Goal: Information Seeking & Learning: Learn about a topic

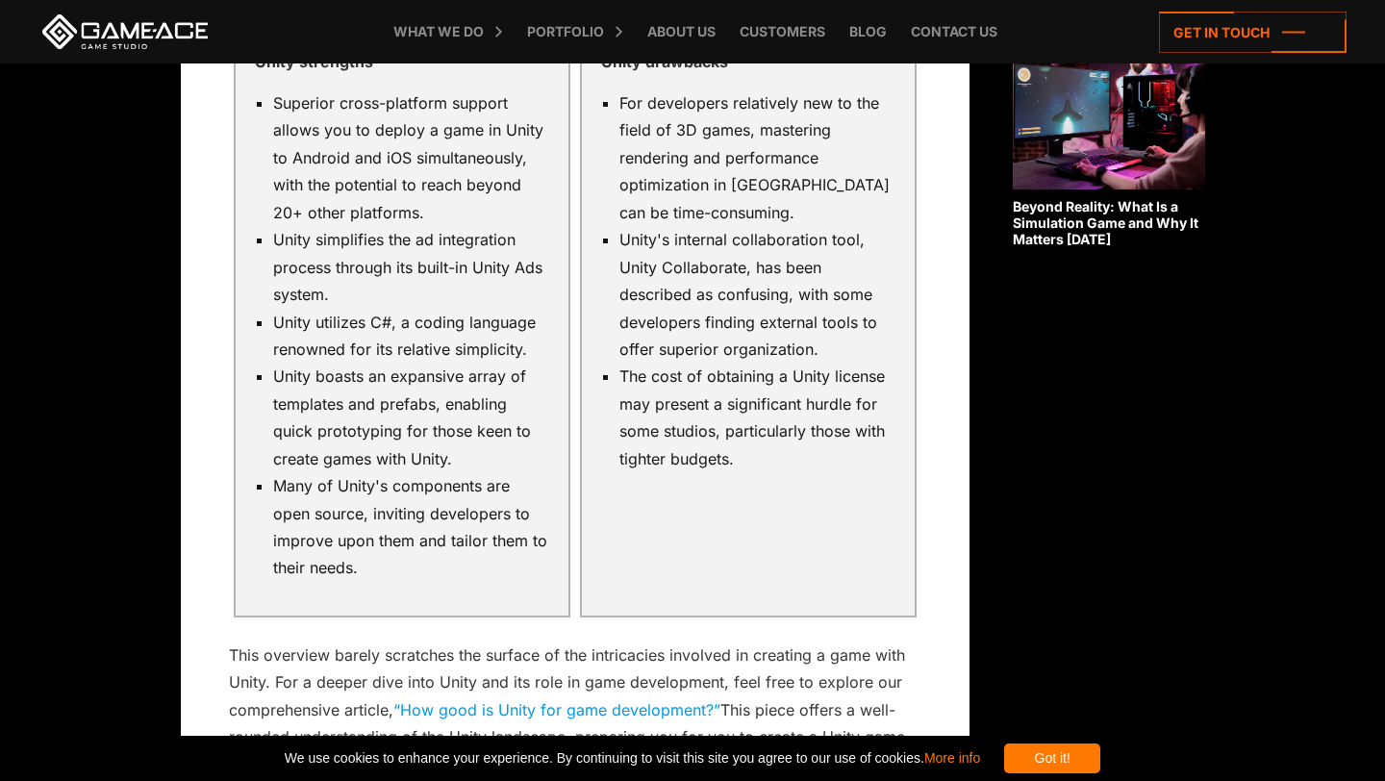
scroll to position [1685, 0]
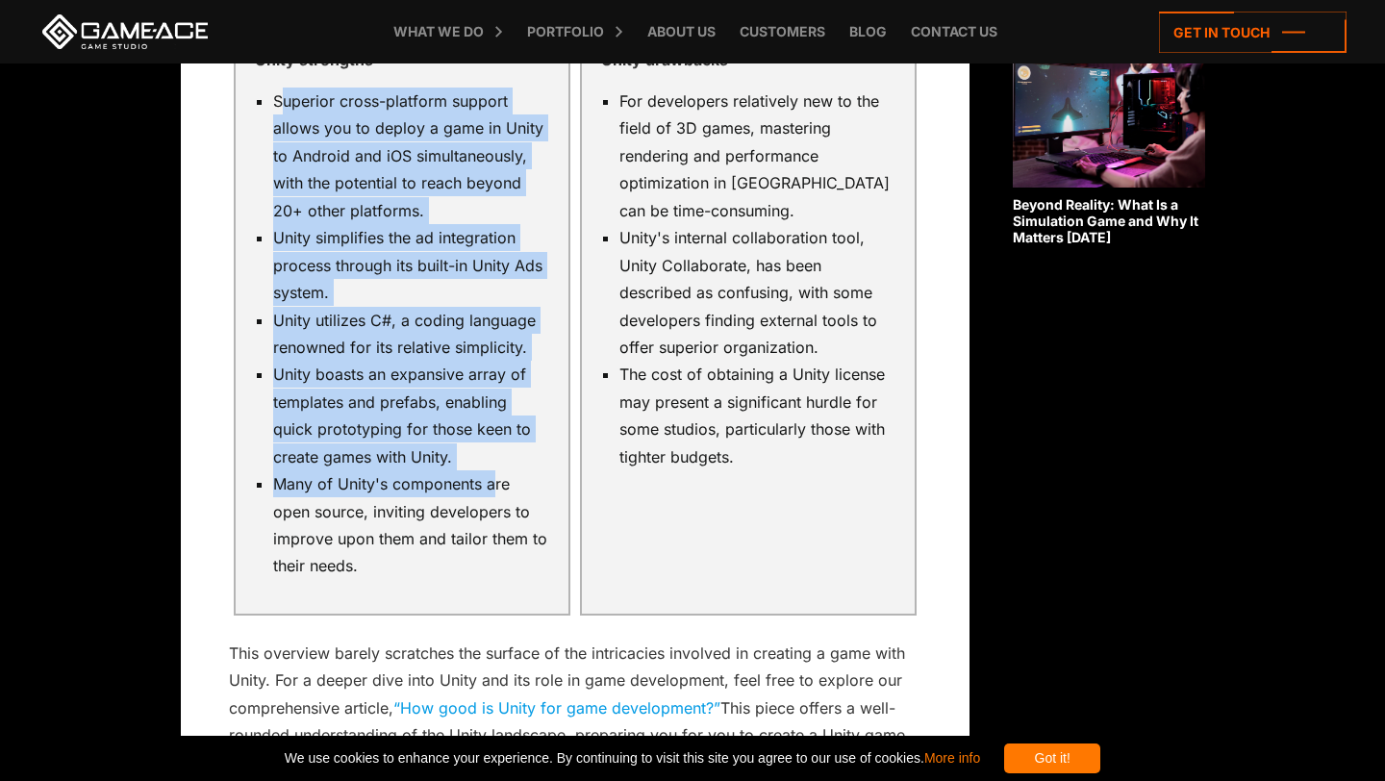
drag, startPoint x: 278, startPoint y: 127, endPoint x: 489, endPoint y: 522, distance: 448.0
click at [492, 522] on ul "Superior cross-platform support allows you to deploy a game in Unity to Android…" at bounding box center [402, 334] width 294 height 493
click at [489, 522] on li "Many of Unity's components are open source, inviting developers to improve upon…" at bounding box center [411, 525] width 276 height 110
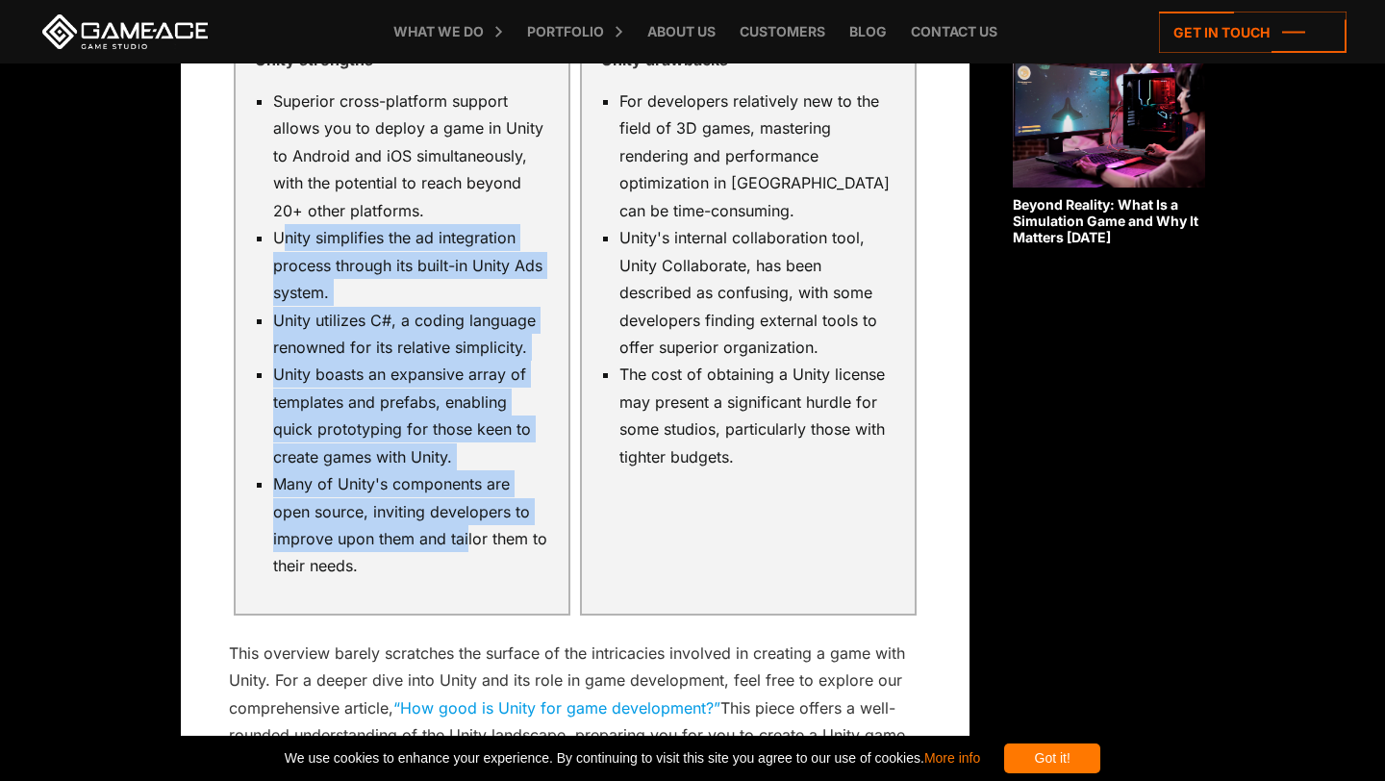
drag, startPoint x: 278, startPoint y: 262, endPoint x: 464, endPoint y: 568, distance: 357.8
click at [465, 568] on ul "Superior cross-platform support allows you to deploy a game in Unity to Android…" at bounding box center [402, 334] width 294 height 493
click at [455, 470] on li "Unity boasts an expansive array of templates and prefabs, enabling quick protot…" at bounding box center [411, 416] width 276 height 110
drag, startPoint x: 271, startPoint y: 260, endPoint x: 353, endPoint y: 581, distance: 331.5
click at [353, 580] on ul "Superior cross-platform support allows you to deploy a game in Unity to Android…" at bounding box center [402, 334] width 294 height 493
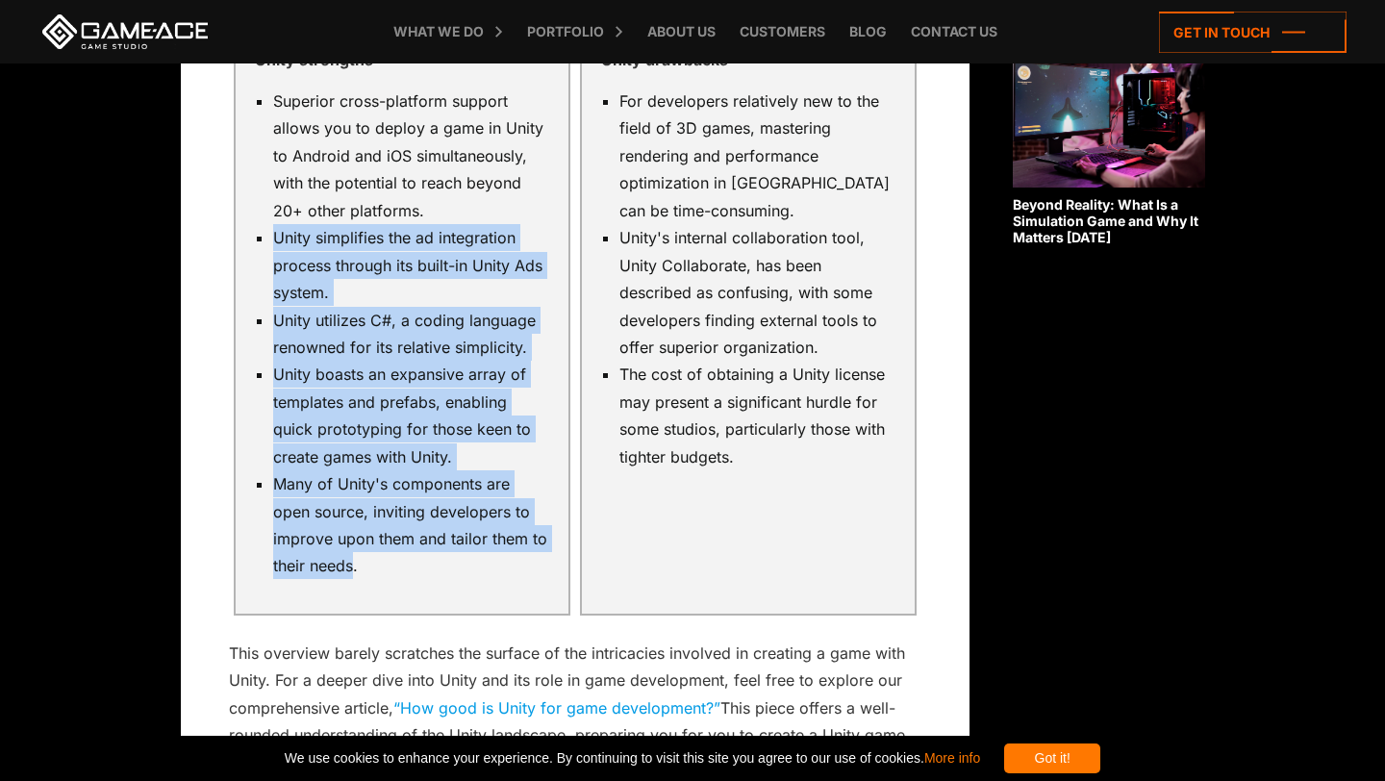
click at [353, 580] on li "Many of Unity's components are open source, inviting developers to improve upon…" at bounding box center [411, 525] width 276 height 110
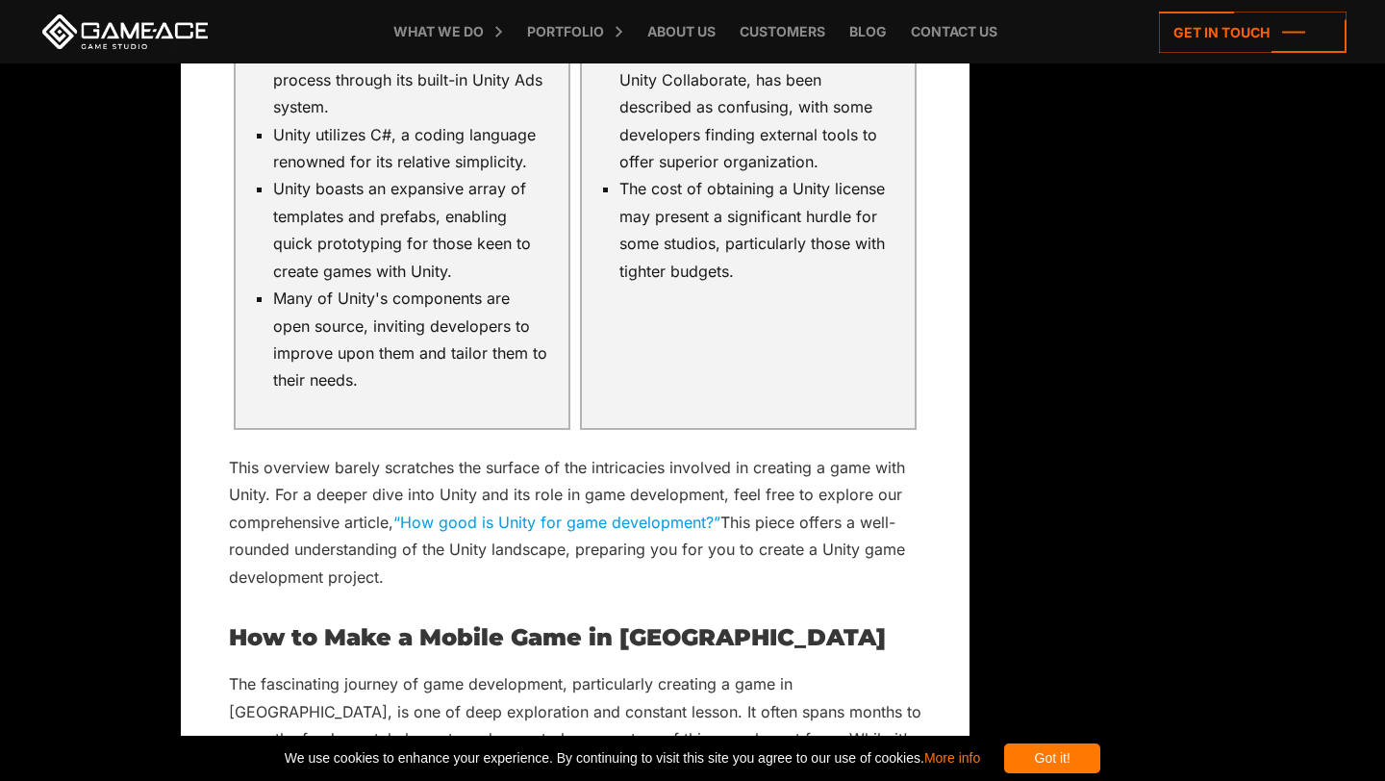
scroll to position [1877, 0]
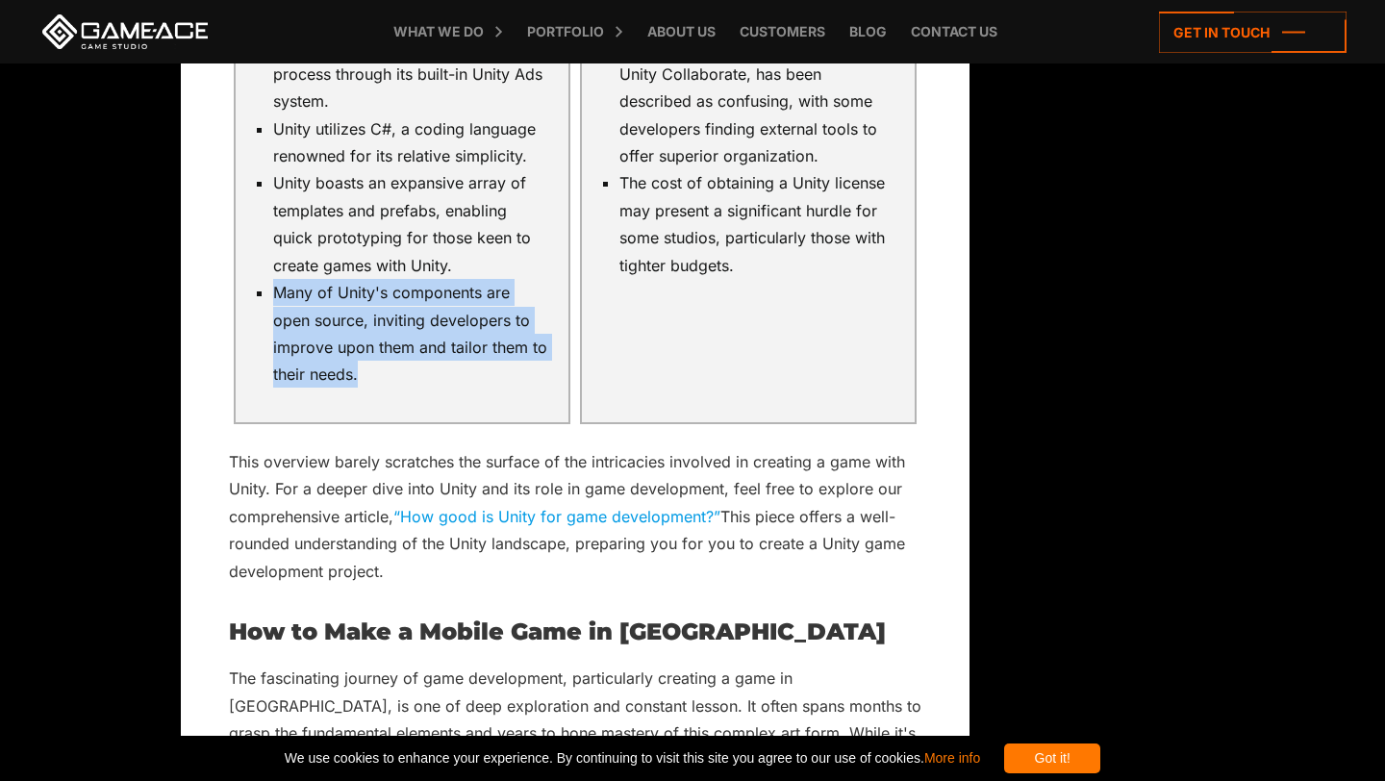
drag, startPoint x: 269, startPoint y: 316, endPoint x: 372, endPoint y: 413, distance: 141.5
click at [372, 389] on ul "Superior cross-platform support allows you to deploy a game in Unity to Android…" at bounding box center [402, 142] width 294 height 493
click at [372, 389] on li "Many of Unity's components are open source, inviting developers to improve upon…" at bounding box center [411, 334] width 276 height 110
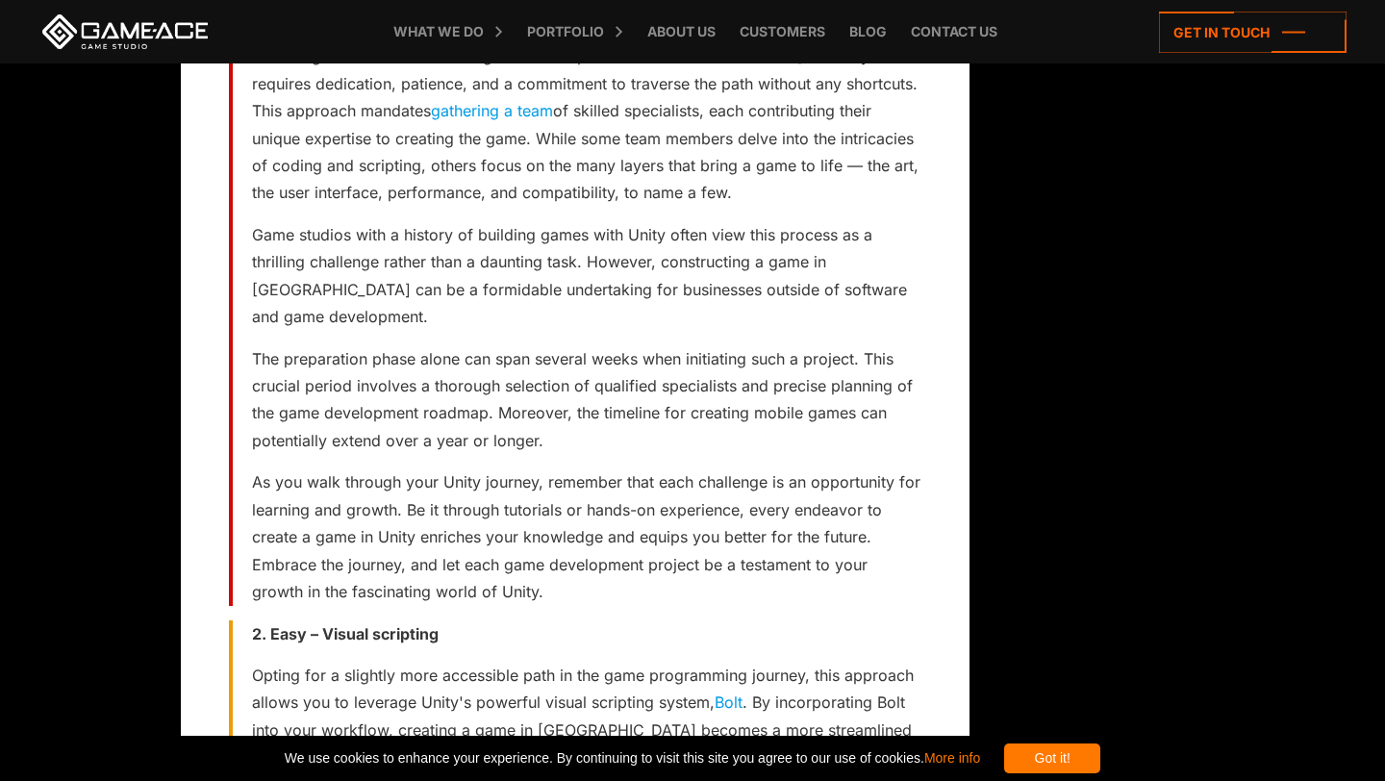
scroll to position [3184, 0]
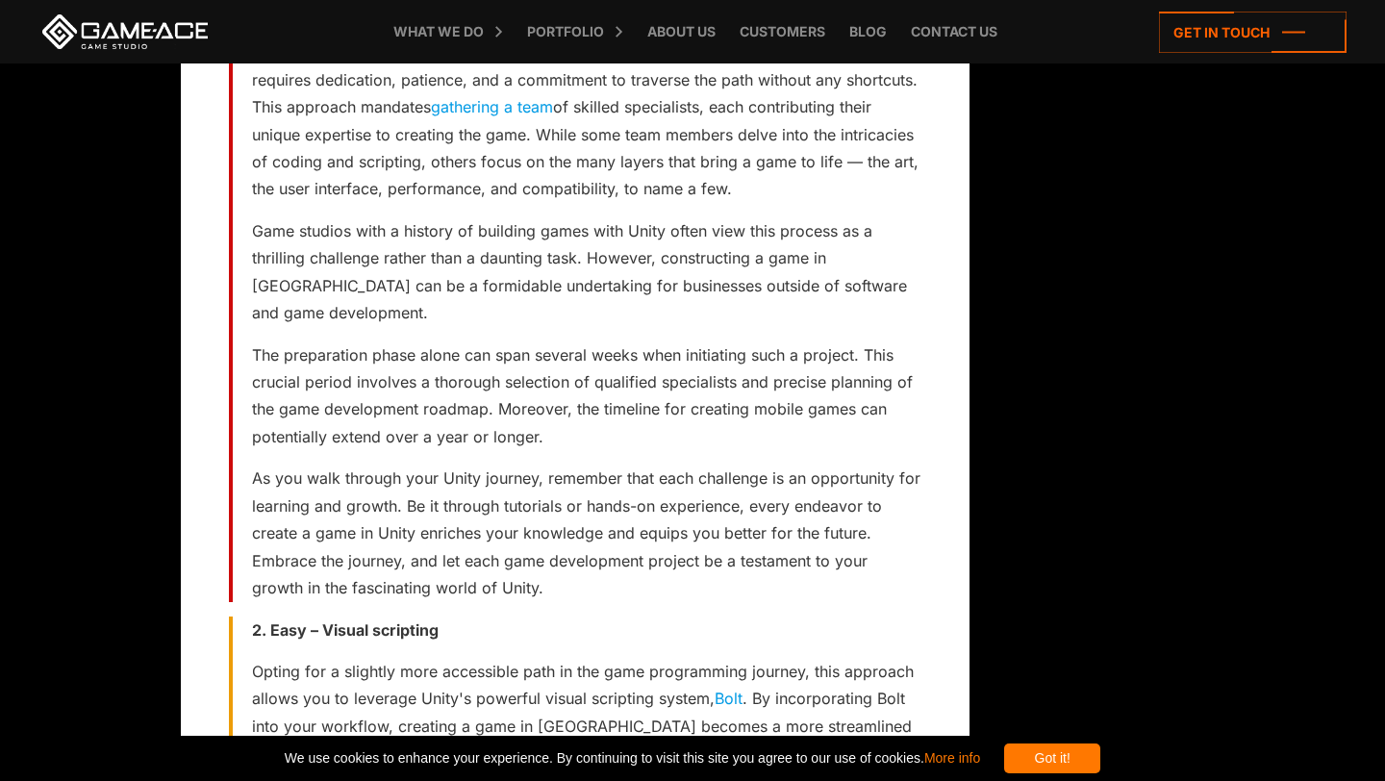
drag, startPoint x: 301, startPoint y: 109, endPoint x: 696, endPoint y: 208, distance: 407.6
click at [696, 203] on p "Choosing the route of in-house game development in [GEOGRAPHIC_DATA] certainly …" at bounding box center [587, 120] width 670 height 164
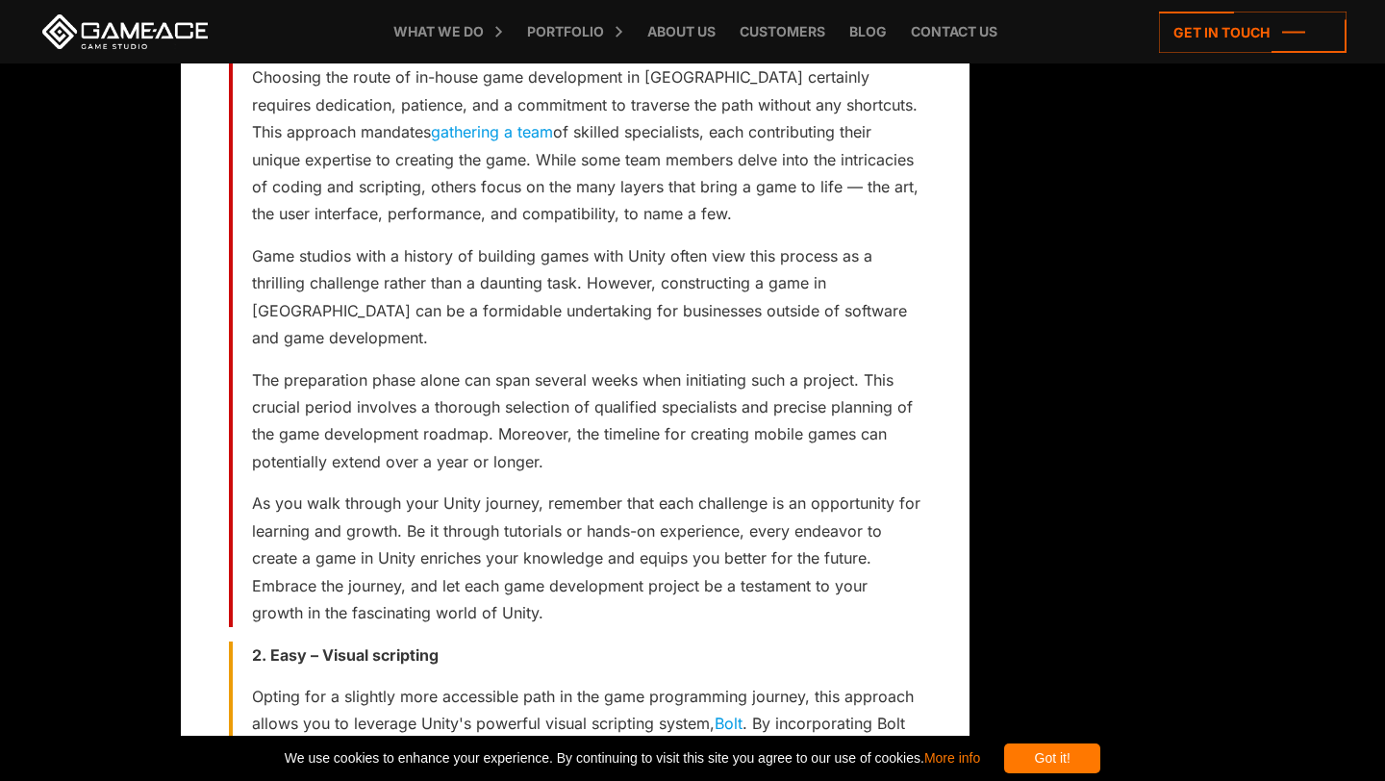
scroll to position [3151, 0]
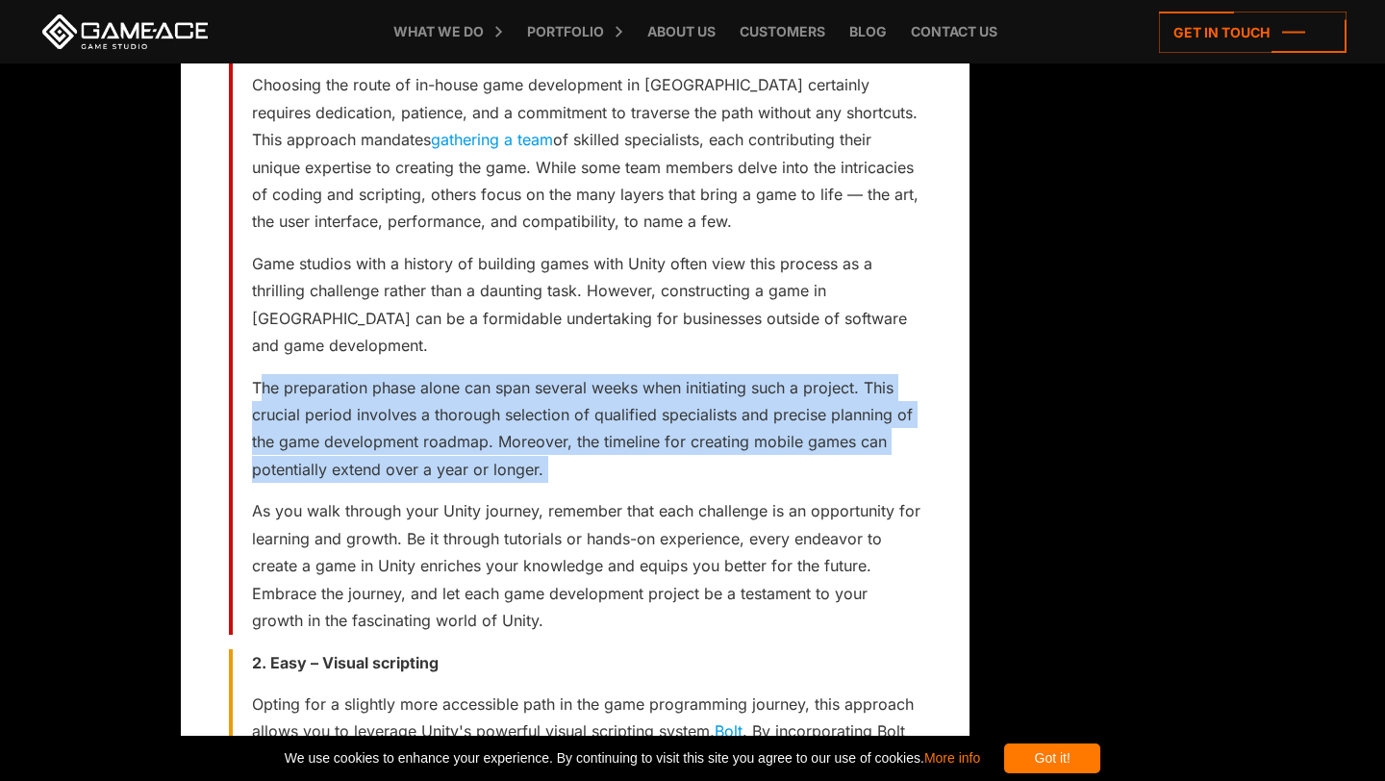
drag, startPoint x: 262, startPoint y: 388, endPoint x: 584, endPoint y: 486, distance: 336.9
click at [584, 486] on div "1. Hard – Full-cycle development Choosing the route of in-house game developmen…" at bounding box center [575, 332] width 693 height 605
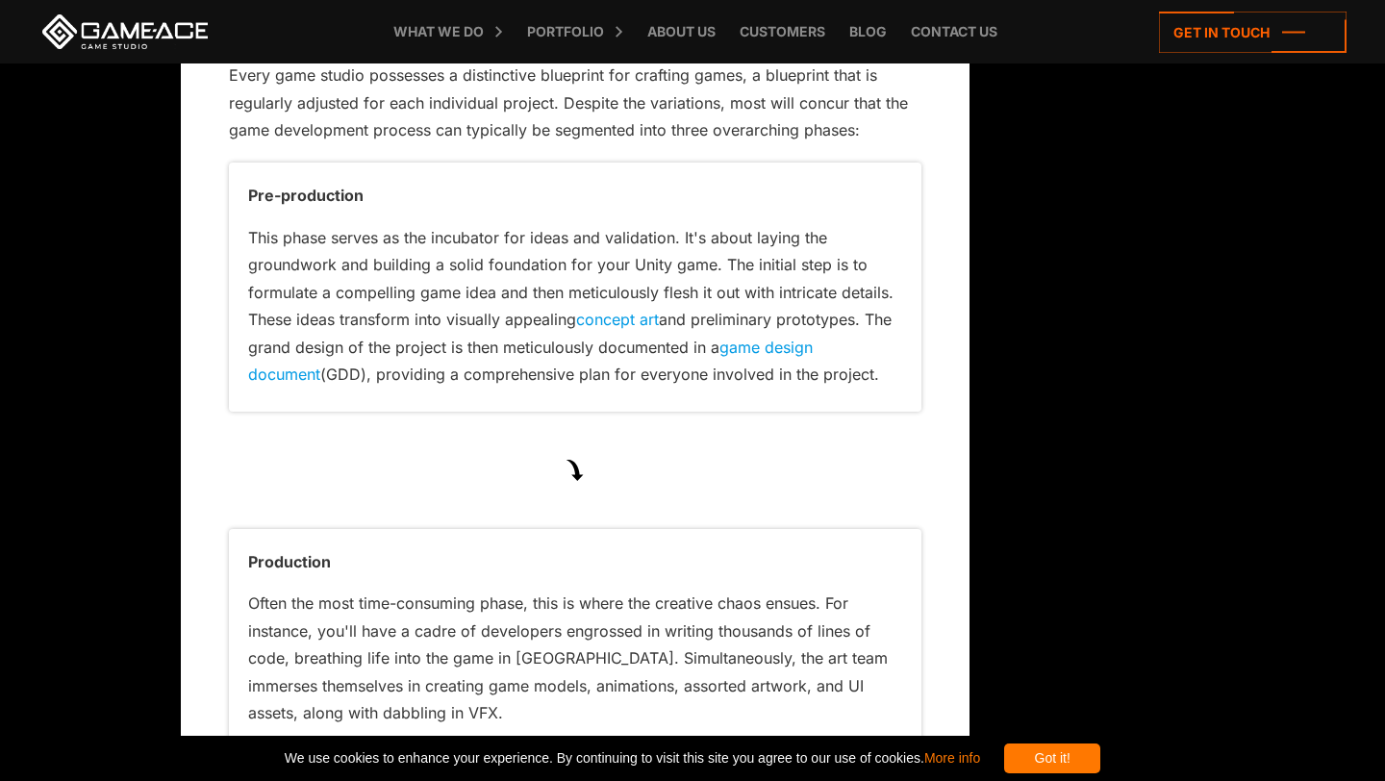
scroll to position [5282, 0]
drag, startPoint x: 247, startPoint y: 214, endPoint x: 817, endPoint y: 343, distance: 584.1
click at [817, 343] on p "This phase serves as the incubator for ideas and validation. It's about laying …" at bounding box center [575, 304] width 654 height 164
drag, startPoint x: 240, startPoint y: 262, endPoint x: 817, endPoint y: 339, distance: 581.3
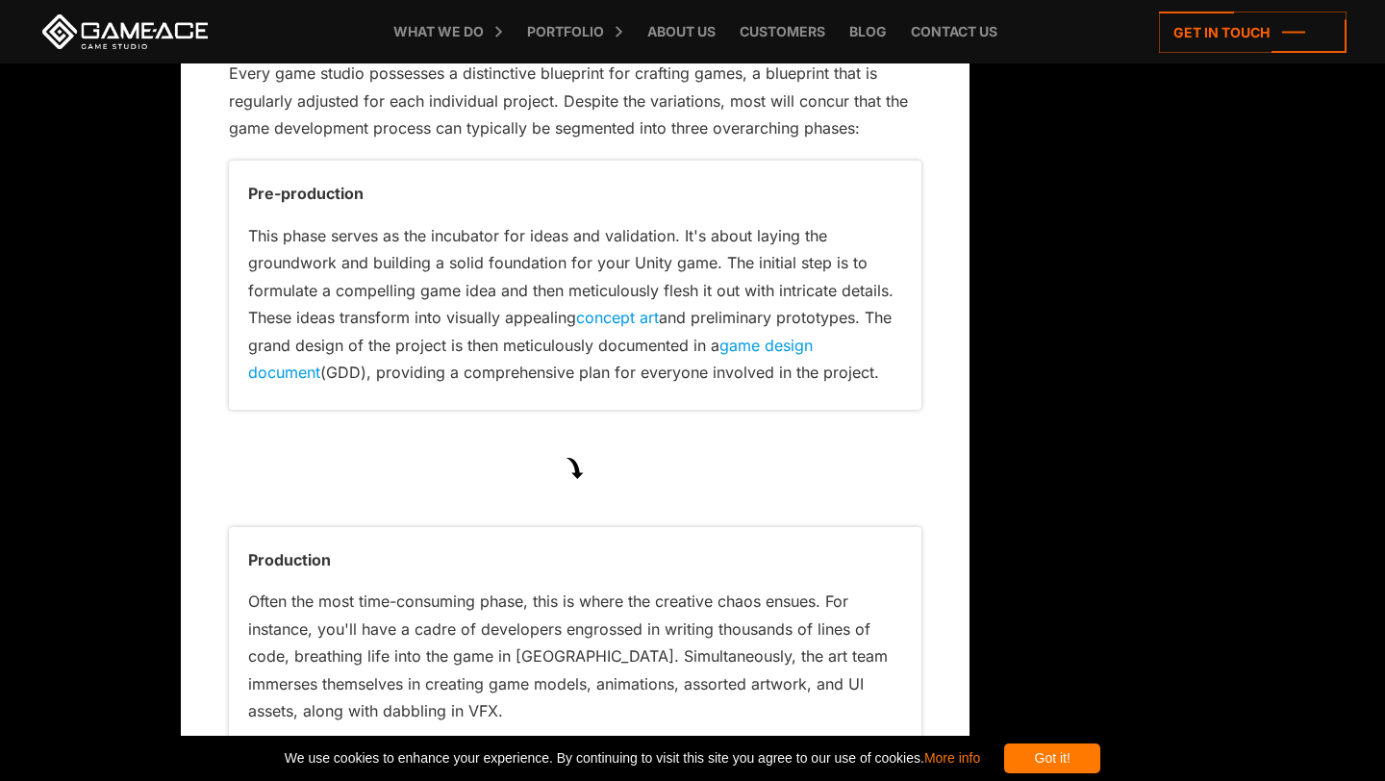
click at [817, 339] on div "Pre-production This phase serves as the incubator for ideas and validation. It'…" at bounding box center [575, 285] width 693 height 249
click at [817, 339] on p "This phase serves as the incubator for ideas and validation. It's about laying …" at bounding box center [575, 304] width 654 height 164
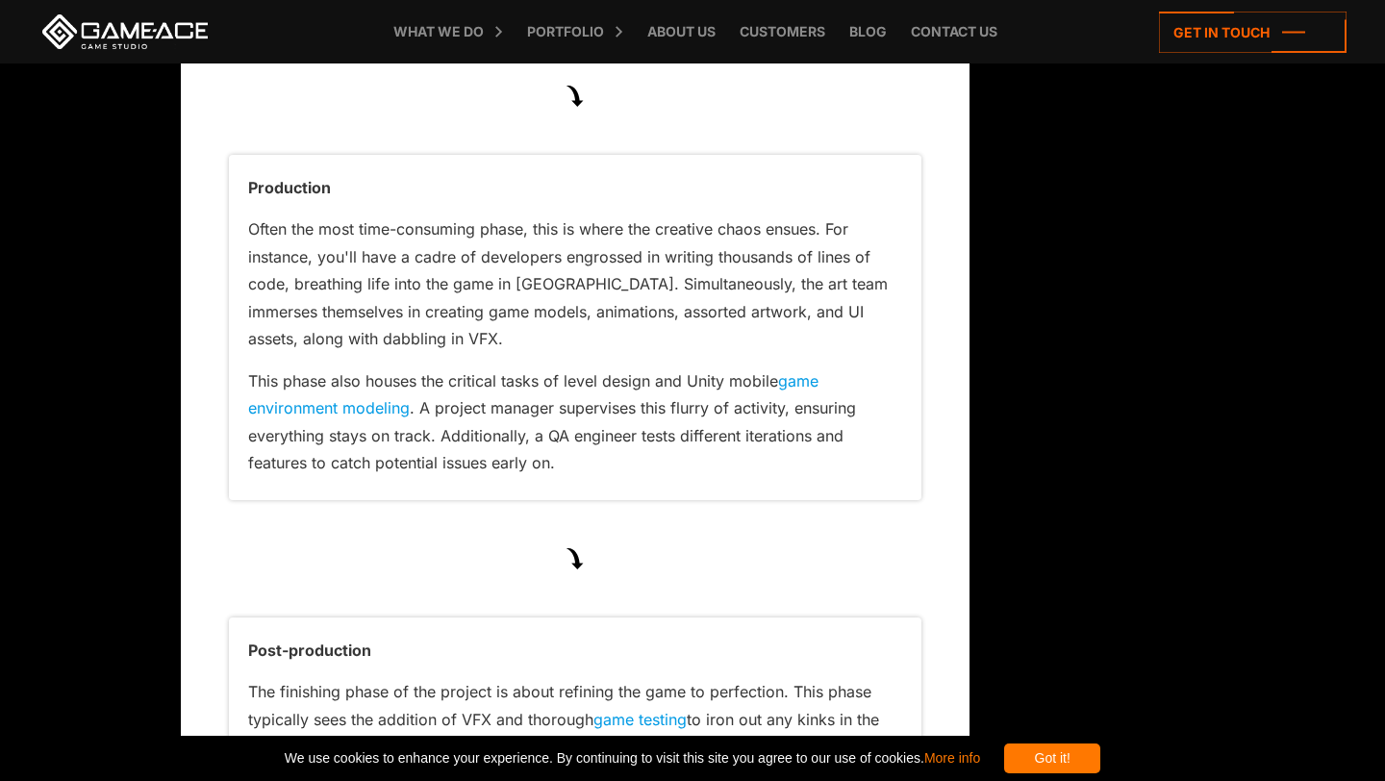
scroll to position [5655, 0]
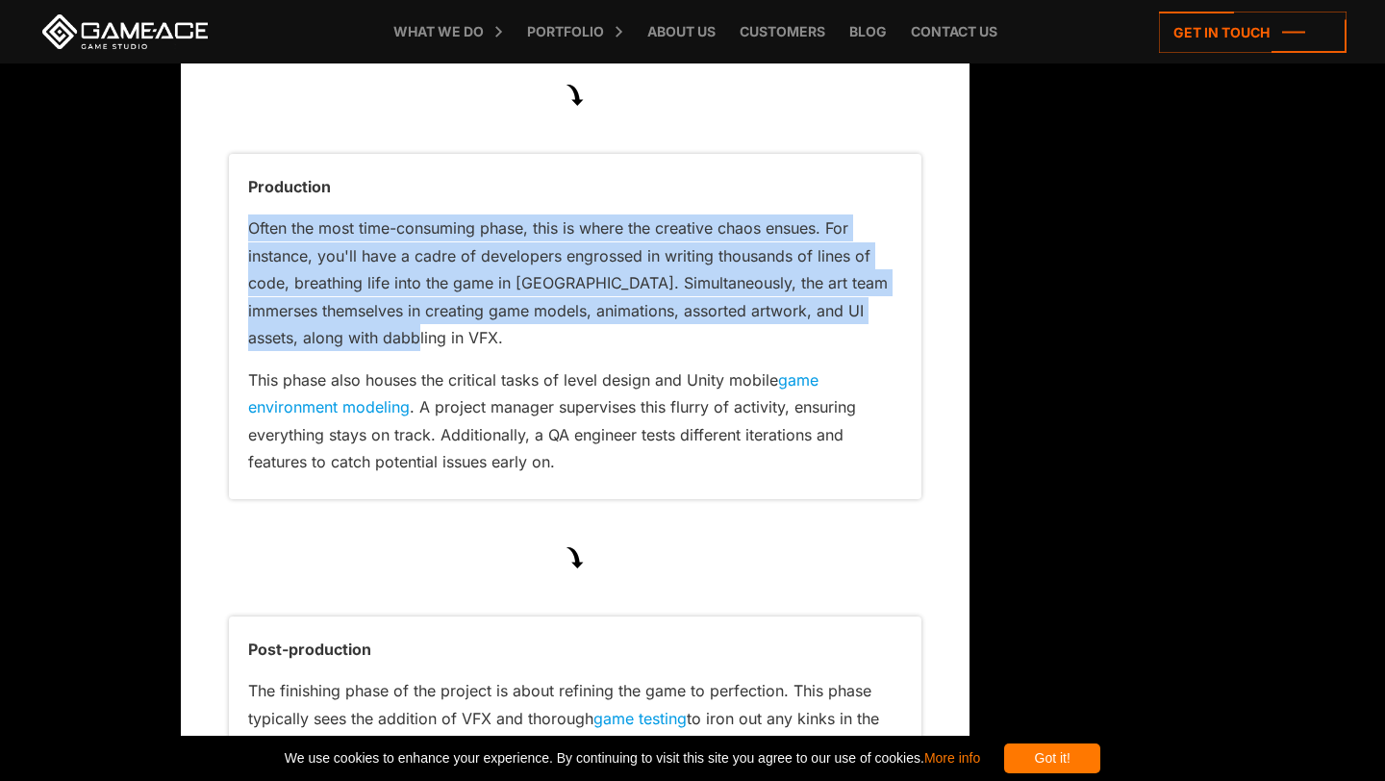
drag, startPoint x: 244, startPoint y: 201, endPoint x: 450, endPoint y: 315, distance: 235.1
click at [450, 316] on div "Production Often the most time-consuming phase, this is where the creative chao…" at bounding box center [575, 326] width 693 height 345
click at [450, 315] on p "Often the most time-consuming phase, this is where the creative chaos ensues. F…" at bounding box center [575, 283] width 654 height 137
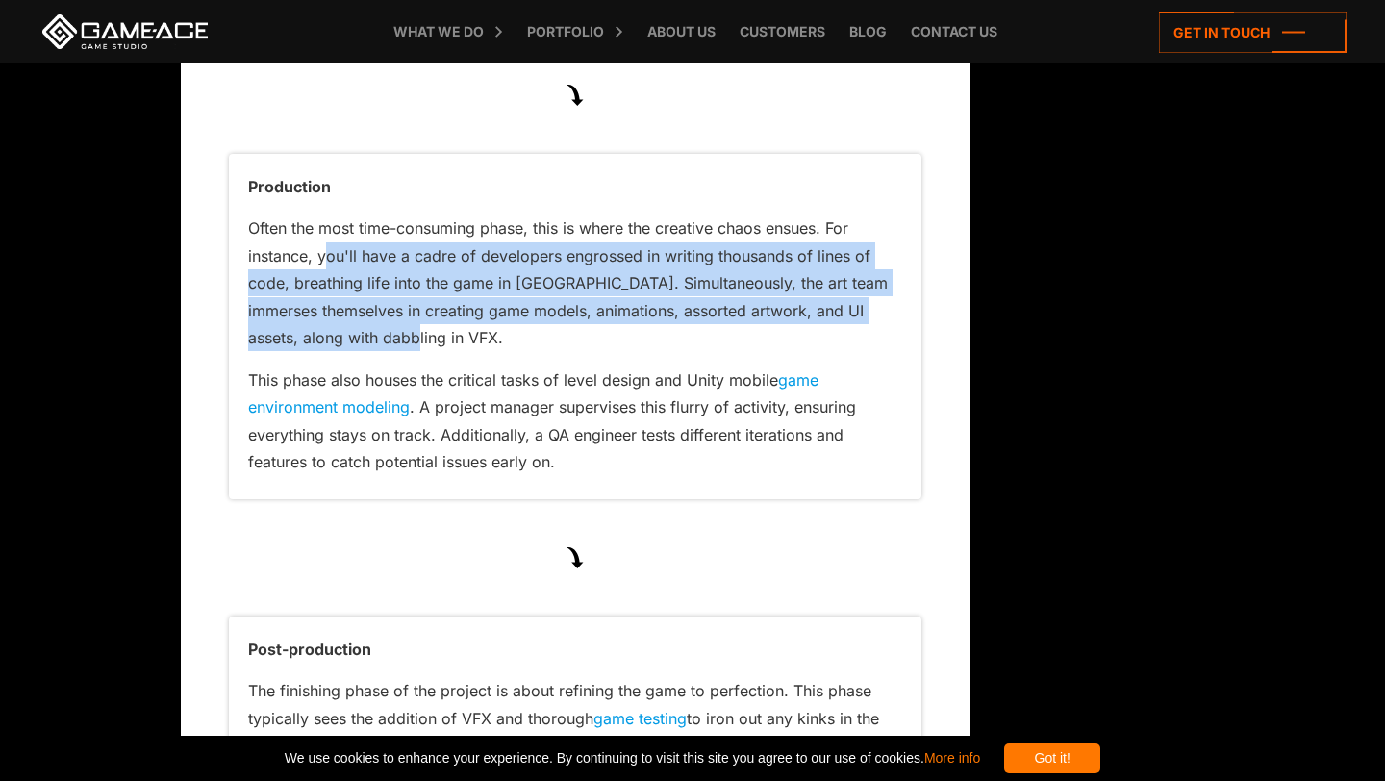
drag, startPoint x: 323, startPoint y: 229, endPoint x: 464, endPoint y: 323, distance: 169.1
click at [464, 323] on p "Often the most time-consuming phase, this is where the creative chaos ensues. F…" at bounding box center [575, 283] width 654 height 137
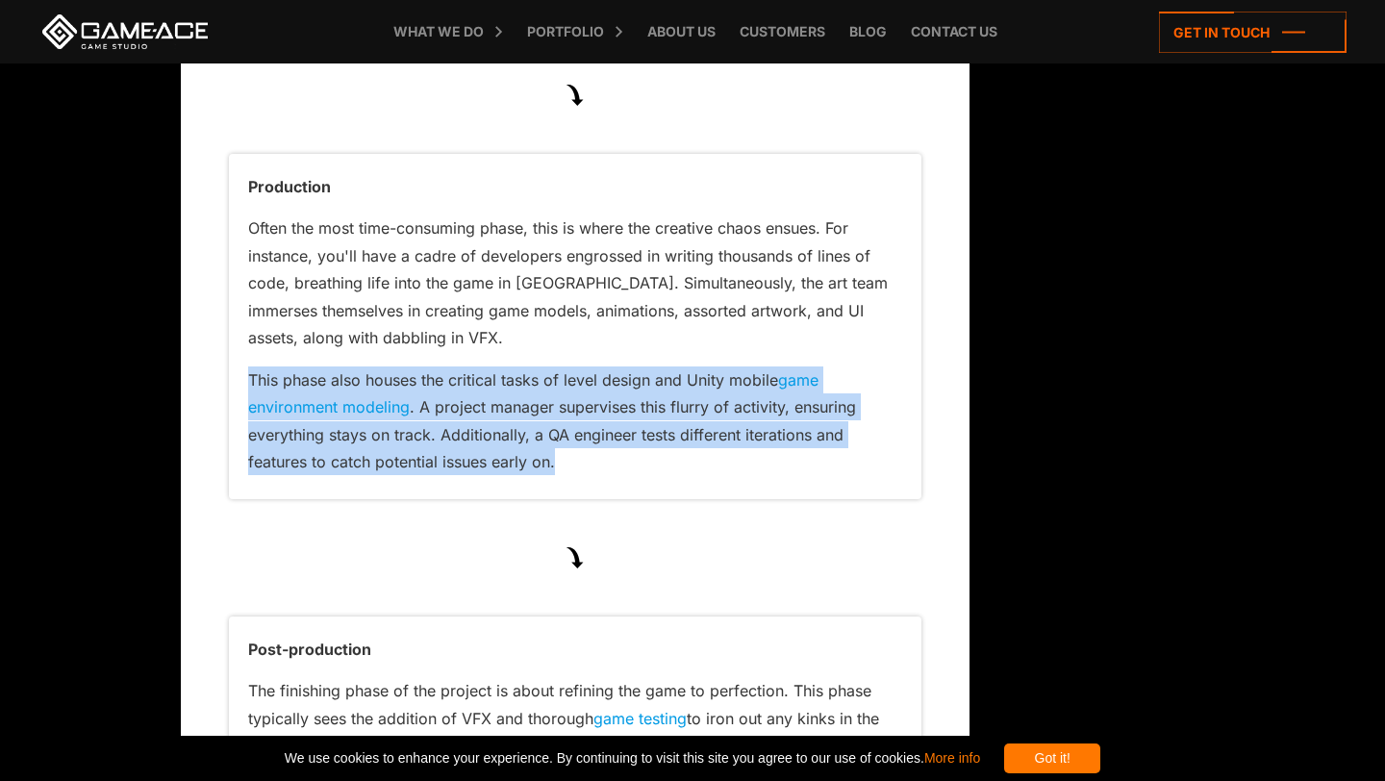
drag, startPoint x: 249, startPoint y: 354, endPoint x: 615, endPoint y: 464, distance: 381.6
click at [614, 464] on div "Production Often the most time-consuming phase, this is where the creative chao…" at bounding box center [575, 326] width 693 height 345
click at [615, 464] on div "Production Often the most time-consuming phase, this is where the creative chao…" at bounding box center [575, 326] width 693 height 345
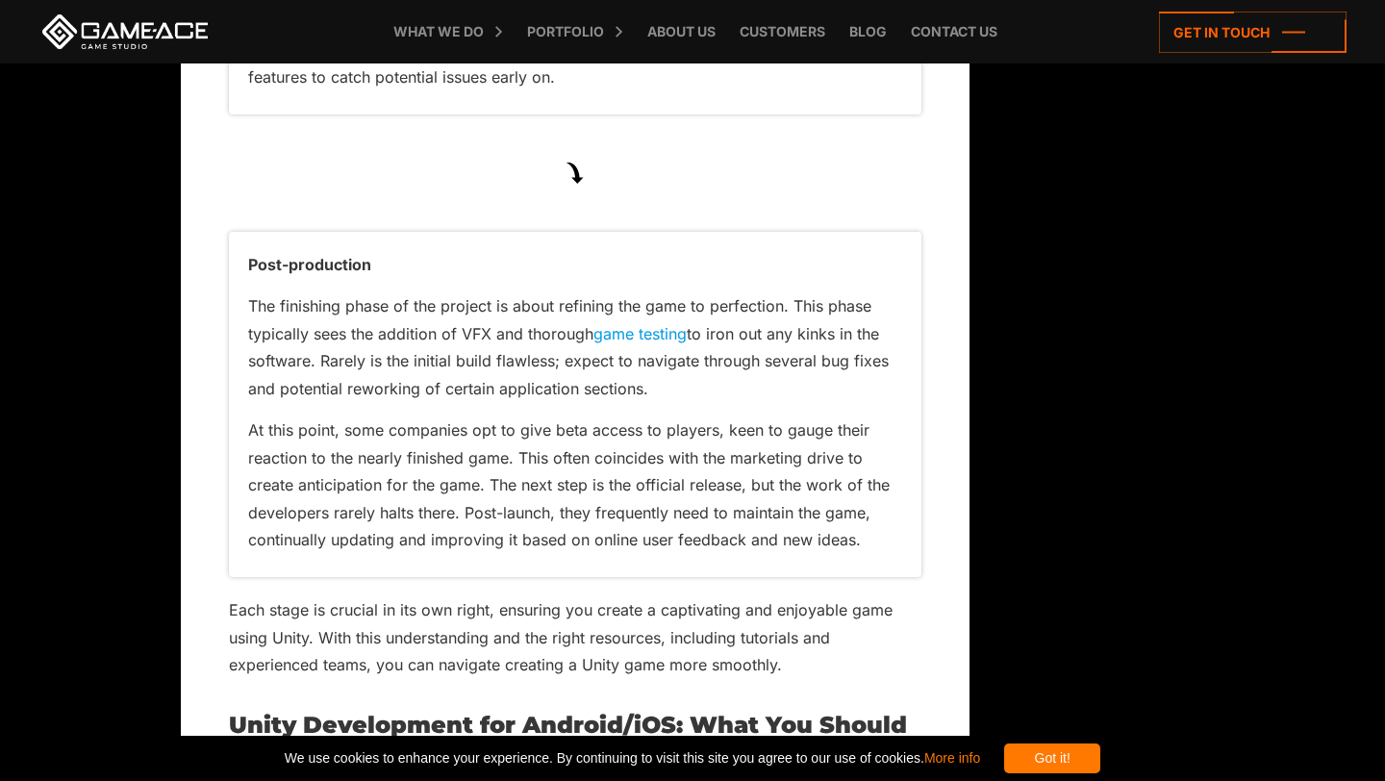
scroll to position [6065, 0]
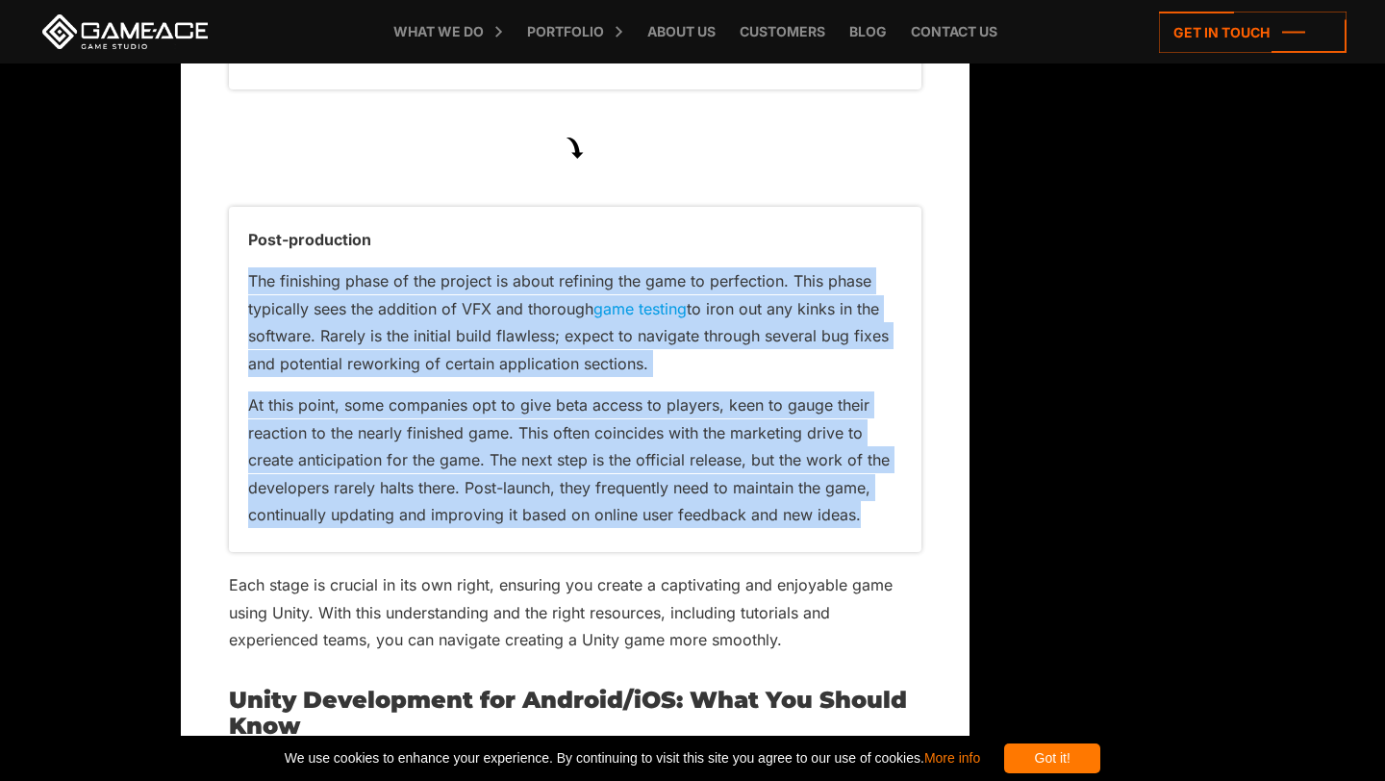
drag, startPoint x: 238, startPoint y: 245, endPoint x: 875, endPoint y: 491, distance: 683.3
click at [875, 491] on div "Post-production The finishing phase of the project is about refining the game t…" at bounding box center [575, 379] width 693 height 345
click at [875, 491] on p "At this point, some companies opt to give beta access to players, keen to gauge…" at bounding box center [575, 460] width 654 height 137
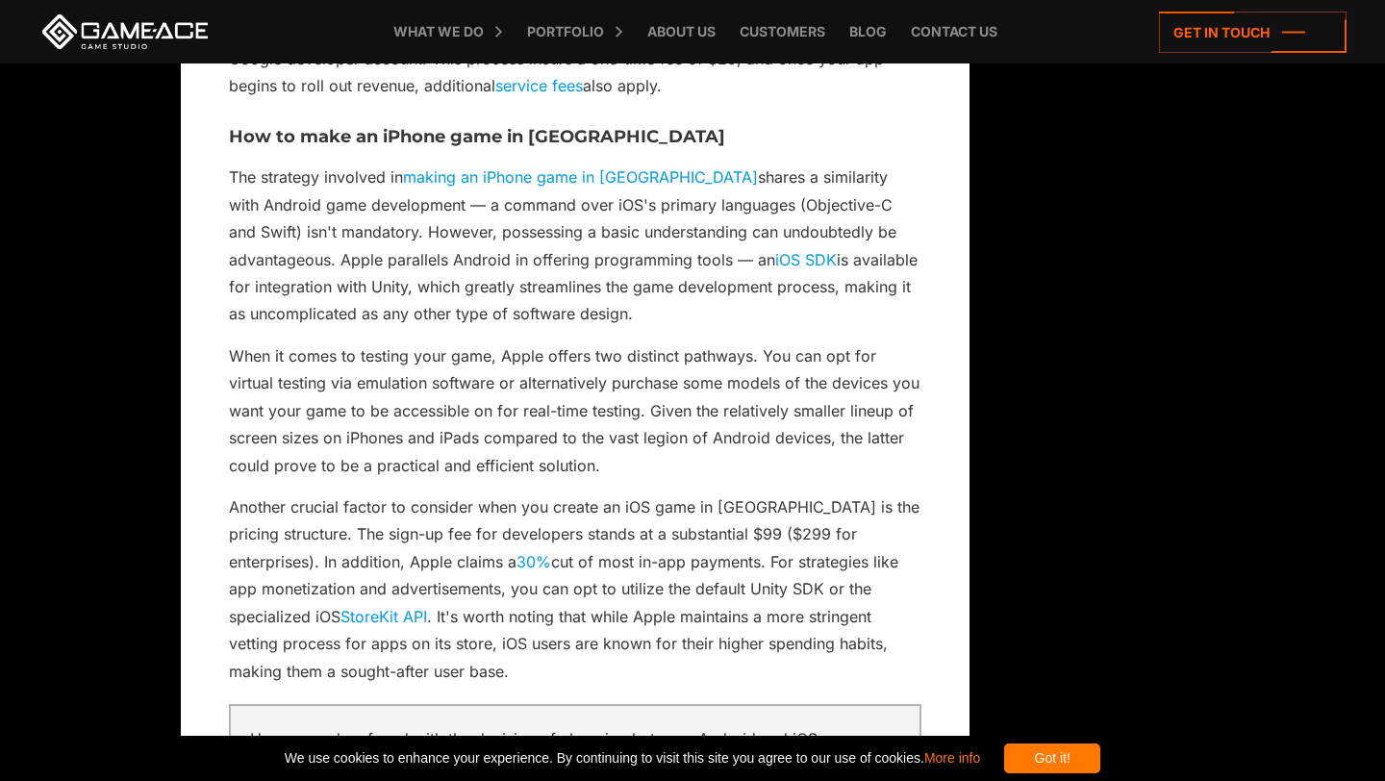
scroll to position [7380, 0]
drag, startPoint x: 222, startPoint y: 127, endPoint x: 645, endPoint y: 253, distance: 441.6
click at [645, 253] on p "The strategy involved in making an iPhone game in Unity shares a similarity wit…" at bounding box center [575, 245] width 693 height 164
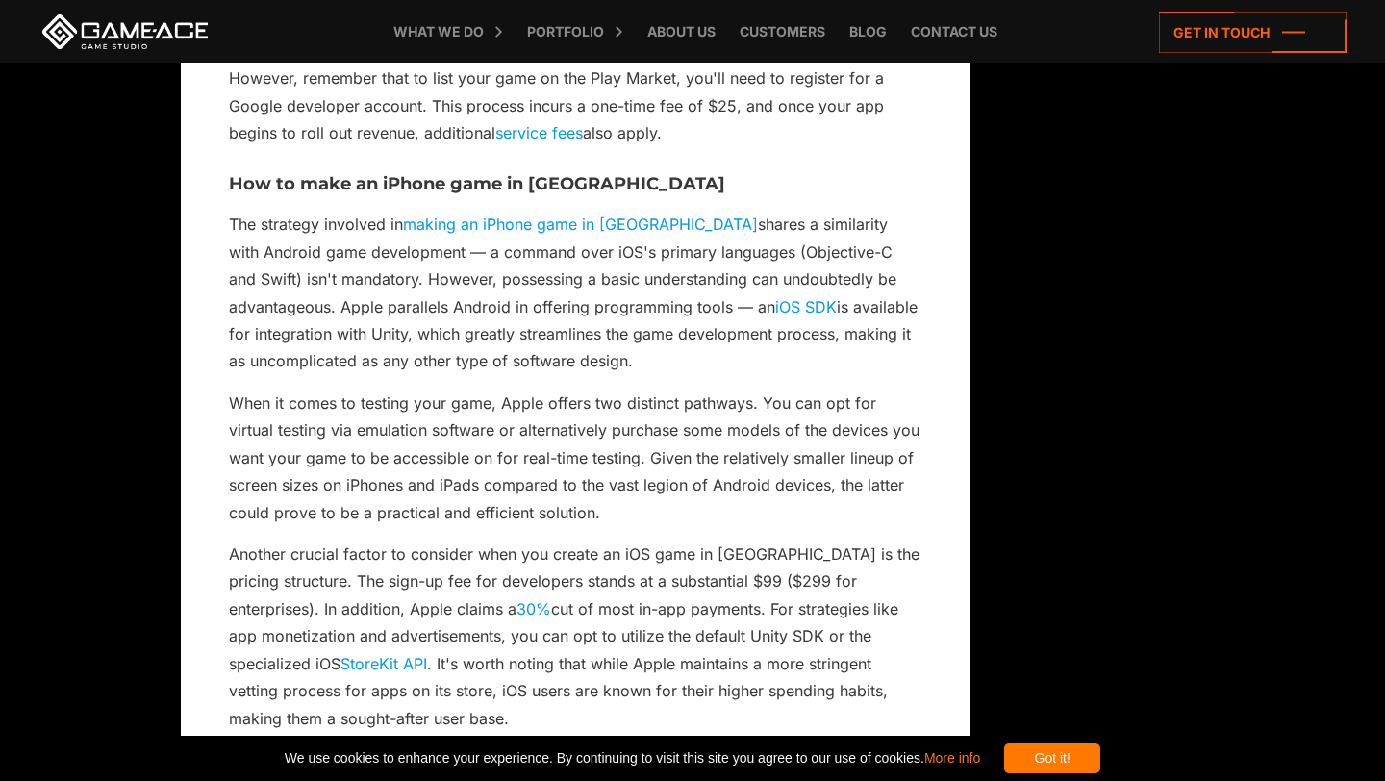
scroll to position [7330, 0]
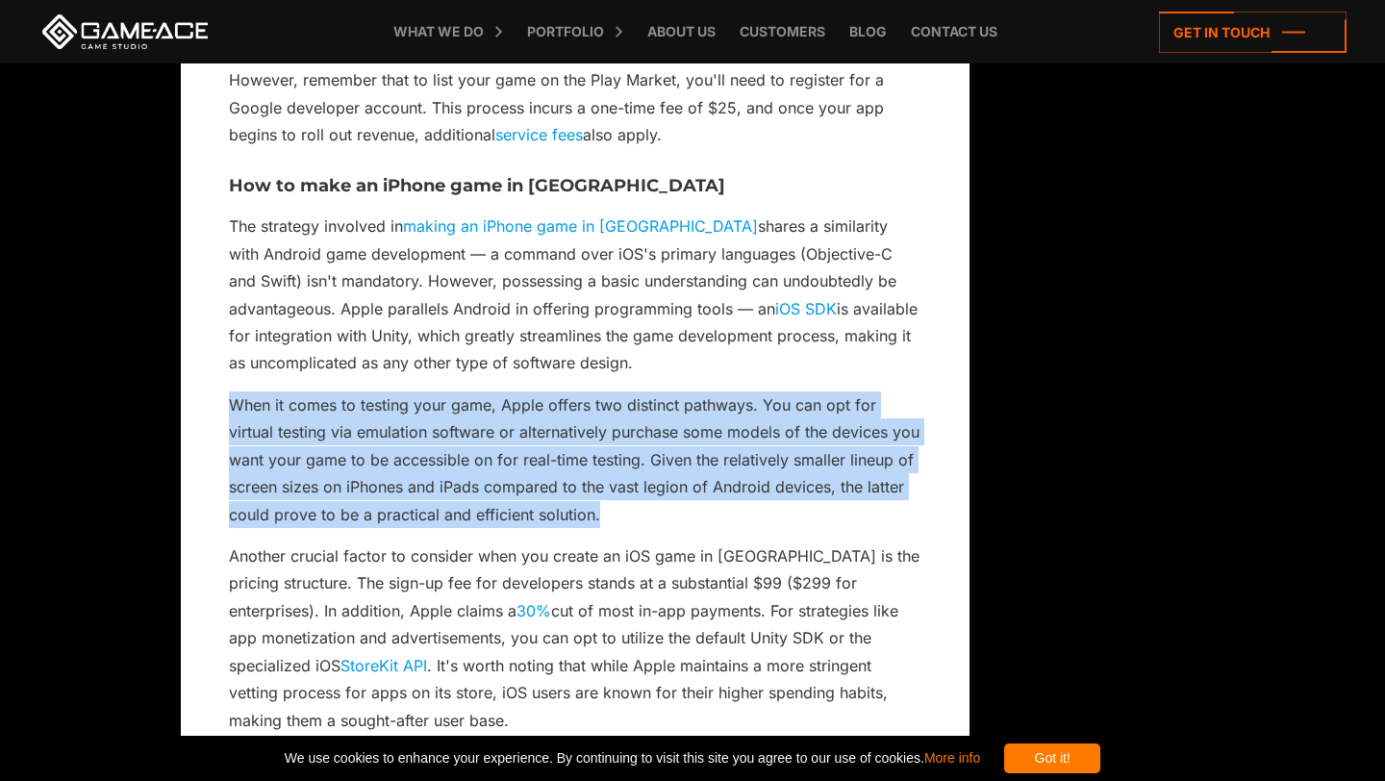
drag, startPoint x: 221, startPoint y: 351, endPoint x: 669, endPoint y: 458, distance: 459.9
click at [670, 458] on p "When it comes to testing your game, Apple offers two distinct pathways. You can…" at bounding box center [575, 460] width 693 height 137
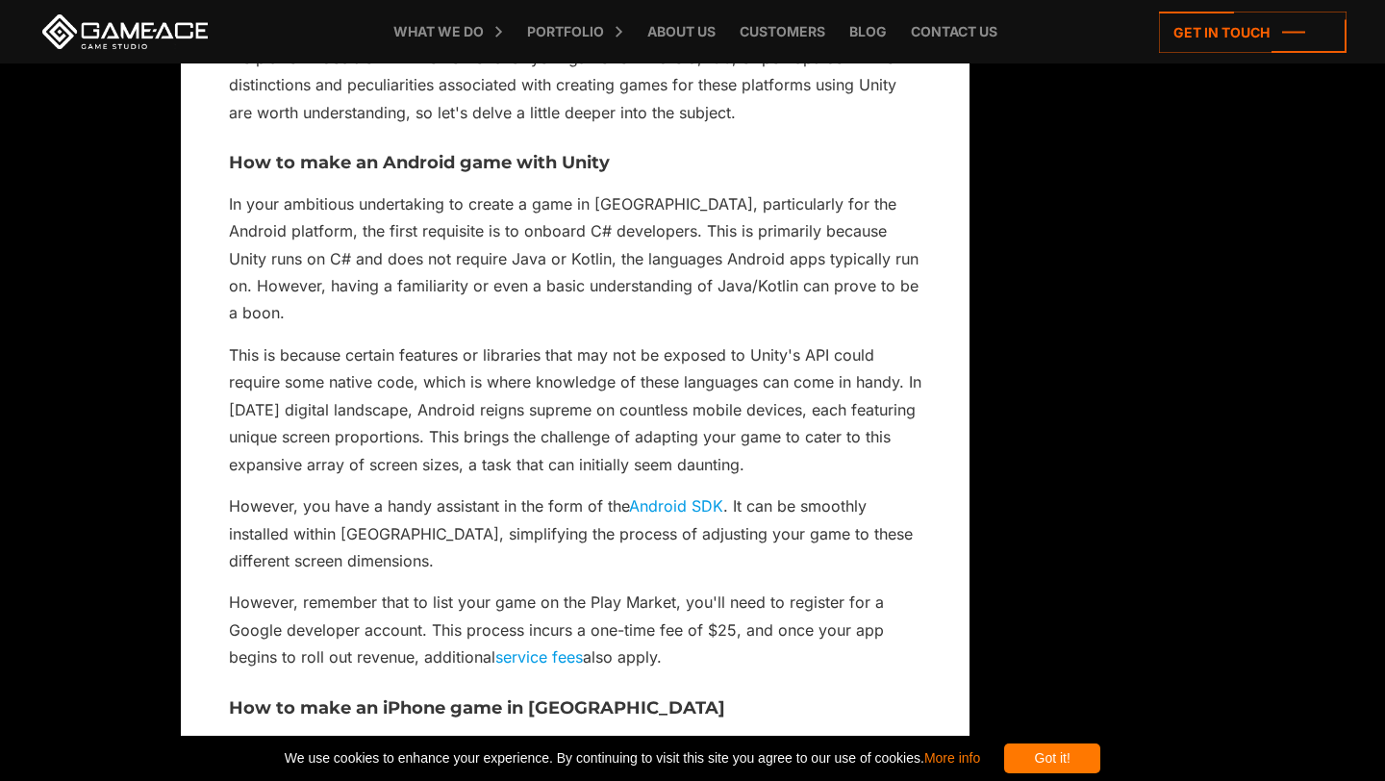
scroll to position [6809, 0]
drag, startPoint x: 217, startPoint y: 545, endPoint x: 725, endPoint y: 611, distance: 512.1
click at [725, 611] on p "However, remember that to list your game on the Play Market, you'll need to reg…" at bounding box center [575, 629] width 693 height 82
drag, startPoint x: 690, startPoint y: 594, endPoint x: 252, endPoint y: 554, distance: 439.5
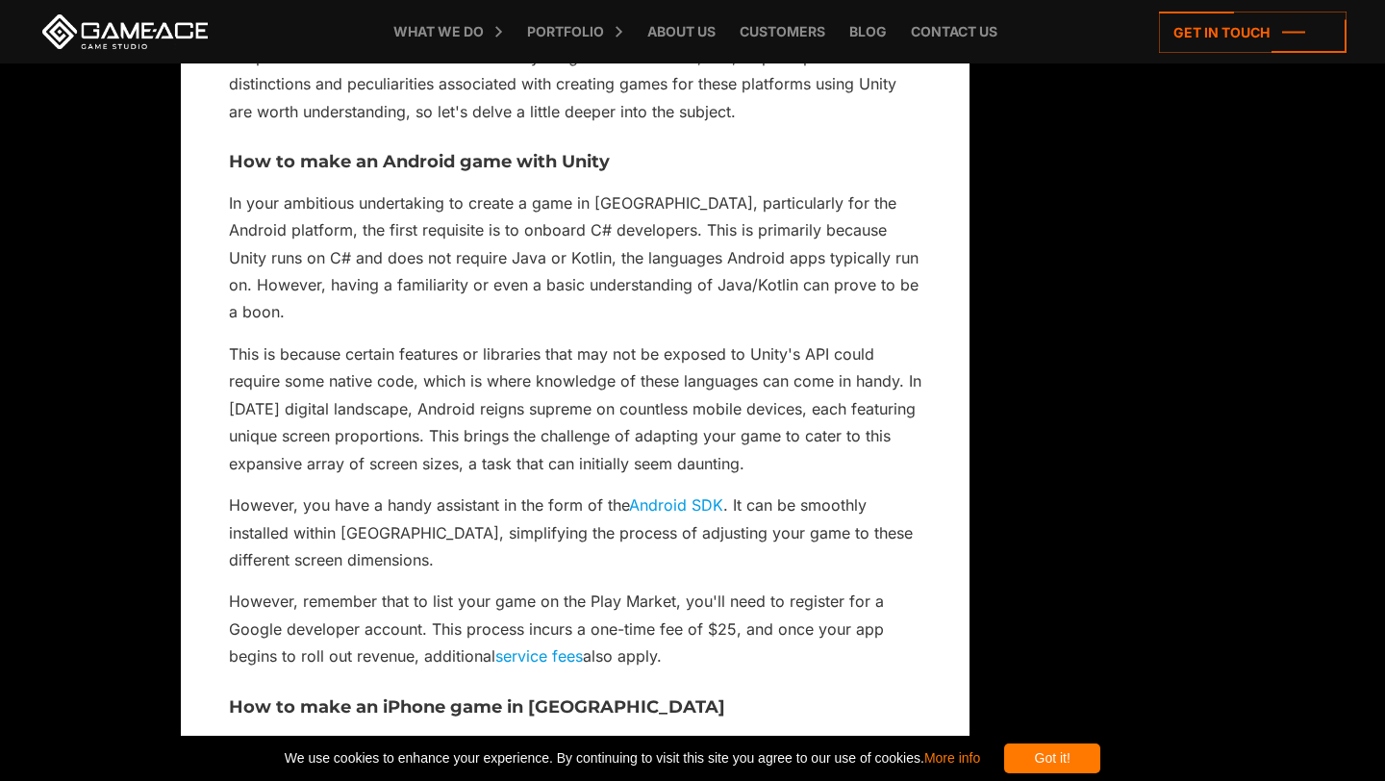
click at [252, 588] on p "However, remember that to list your game on the Play Market, you'll need to reg…" at bounding box center [575, 629] width 693 height 82
click at [255, 588] on p "However, remember that to list your game on the Play Market, you'll need to reg…" at bounding box center [575, 629] width 693 height 82
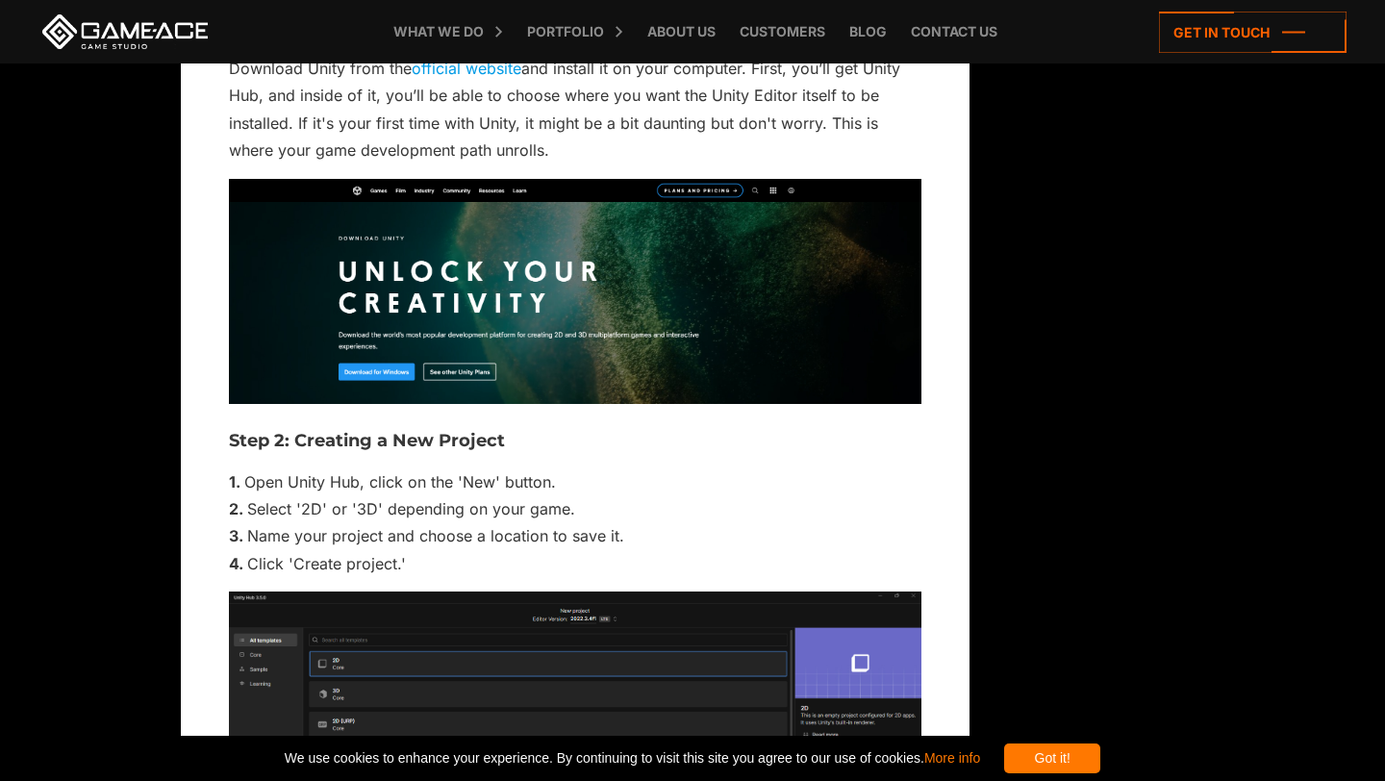
scroll to position [9182, 0]
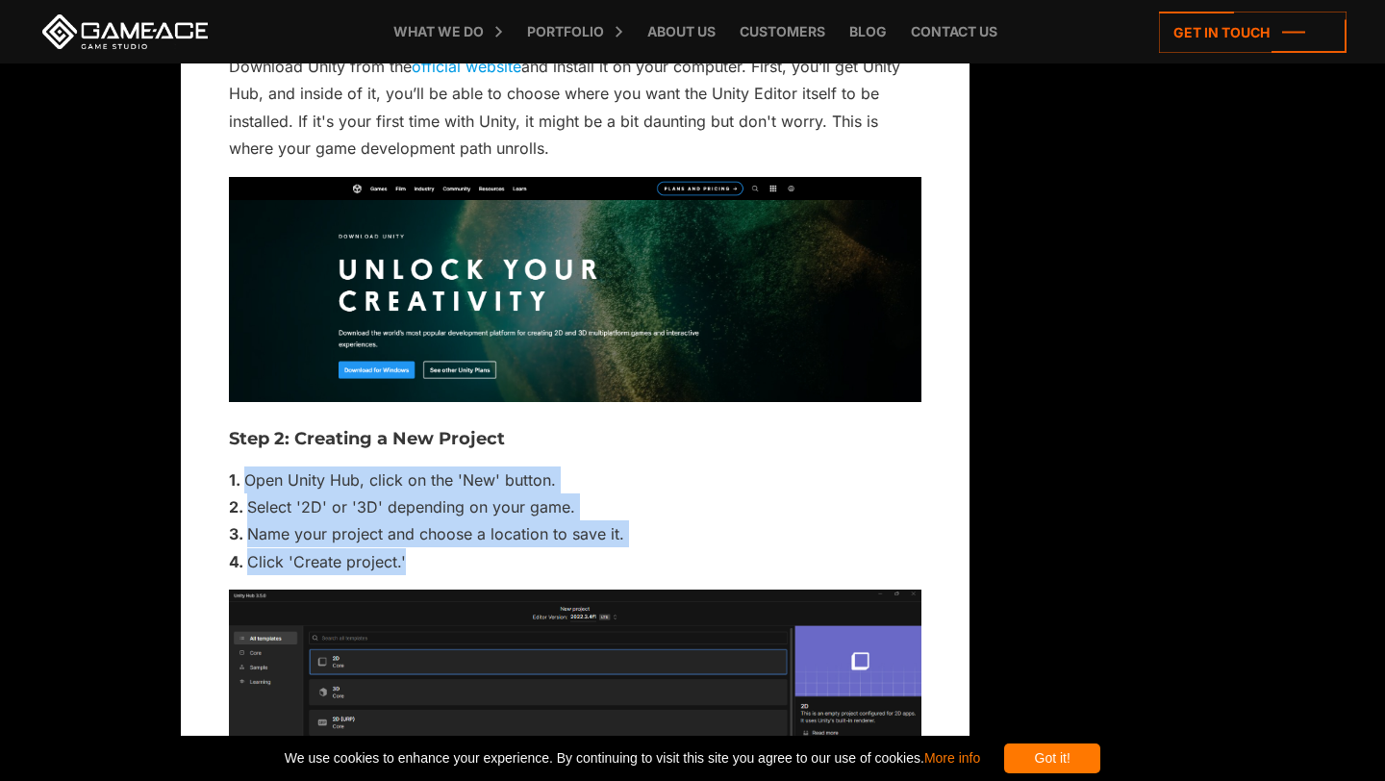
drag, startPoint x: 246, startPoint y: 373, endPoint x: 428, endPoint y: 462, distance: 202.2
click at [428, 467] on ol "Open Unity Hub, click on the 'New' button. Select '2D' or '3D' depending on you…" at bounding box center [575, 522] width 693 height 110
click at [428, 548] on li "Click 'Create project.'" at bounding box center [575, 561] width 693 height 27
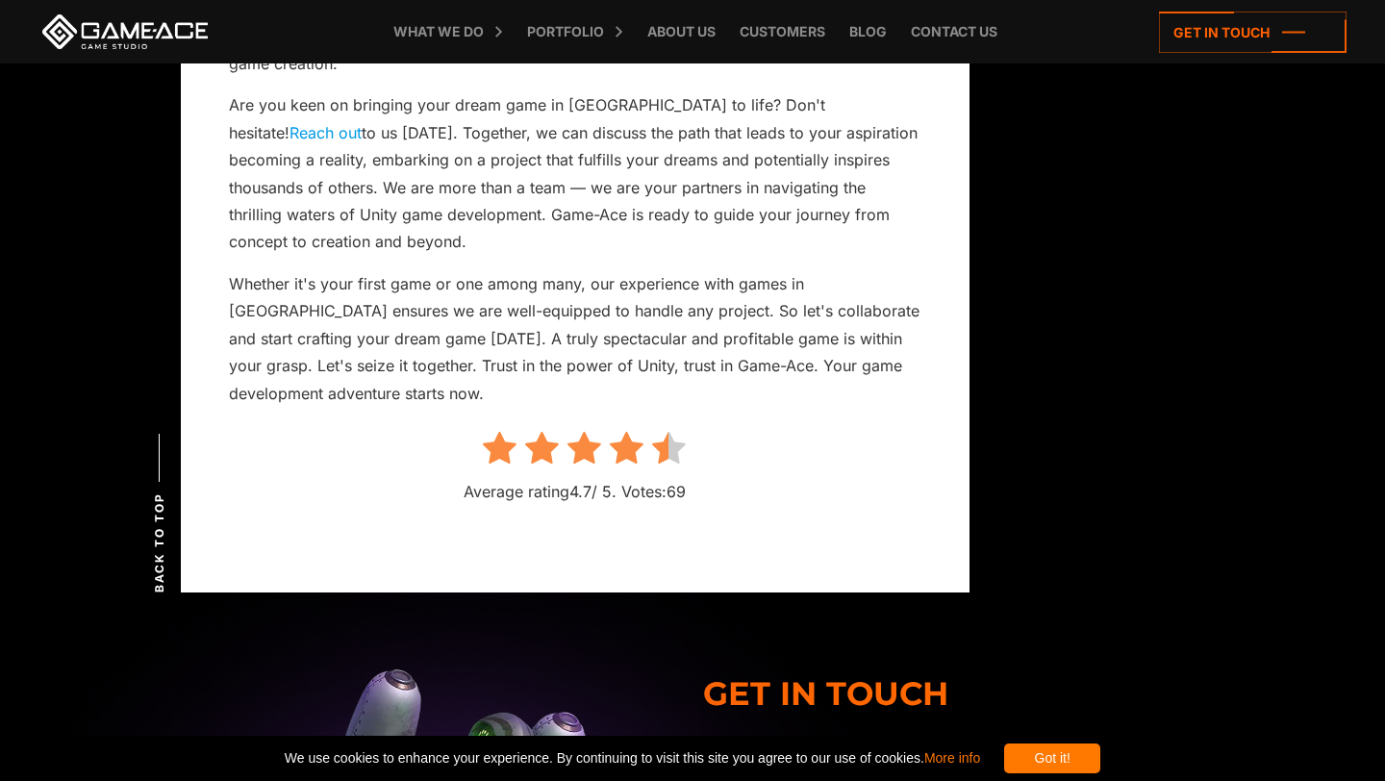
scroll to position [18448, 0]
